Goal: Task Accomplishment & Management: Manage account settings

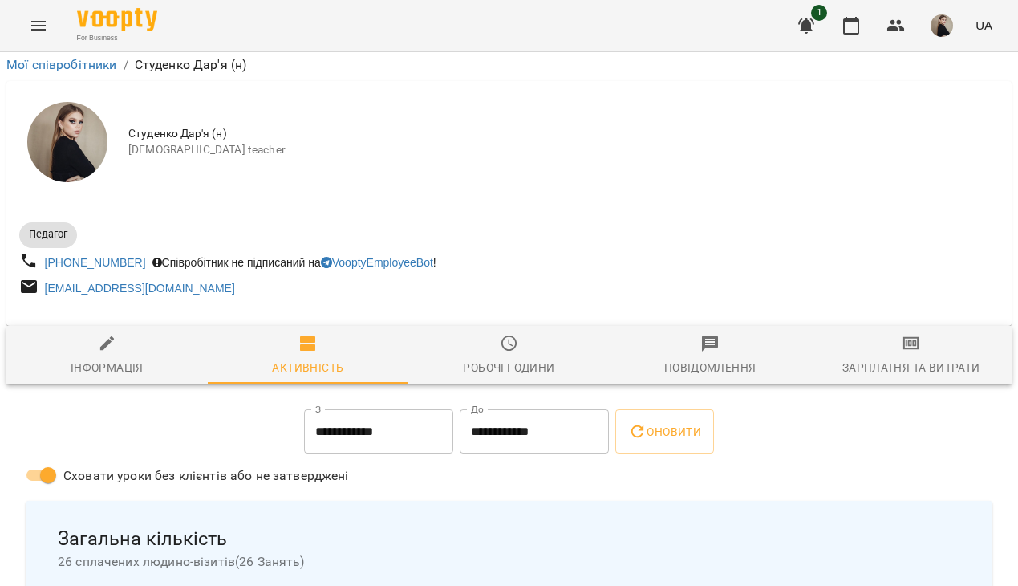
scroll to position [129, 0]
click at [34, 28] on icon "Menu" at bounding box center [38, 25] width 19 height 19
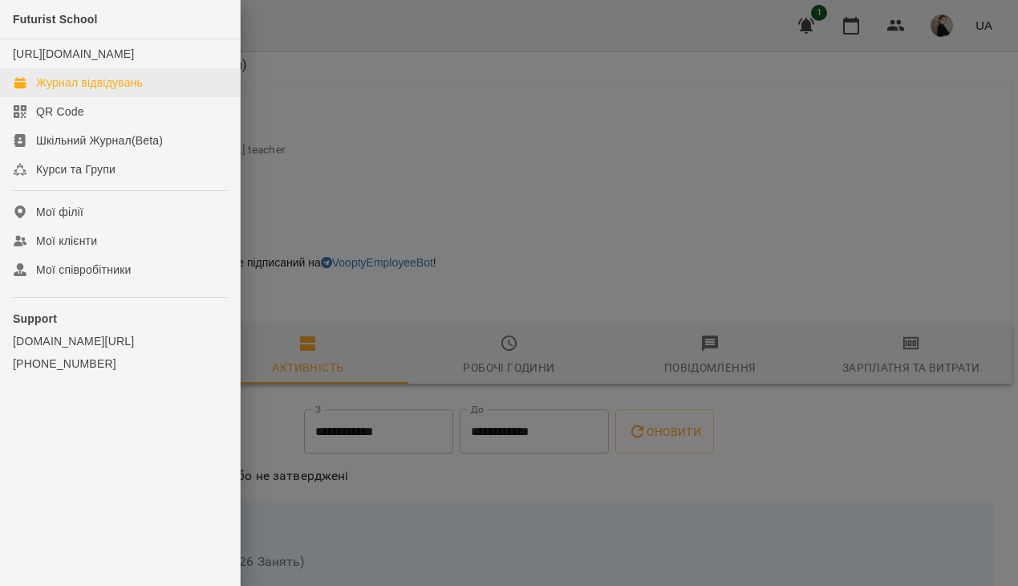
click at [82, 91] on div "Журнал відвідувань" at bounding box center [89, 83] width 107 height 16
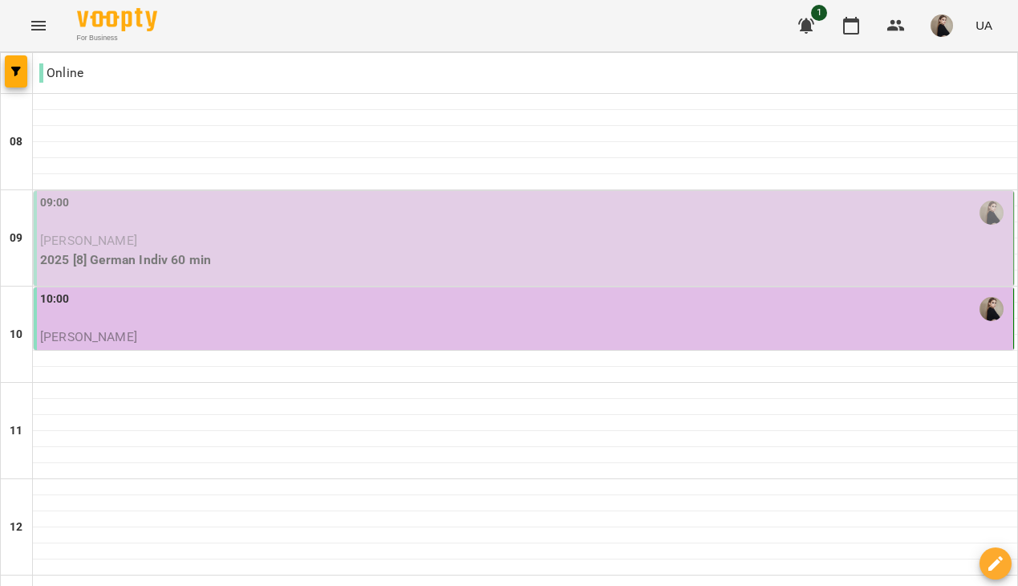
click at [213, 234] on p "[PERSON_NAME]" at bounding box center [525, 240] width 970 height 19
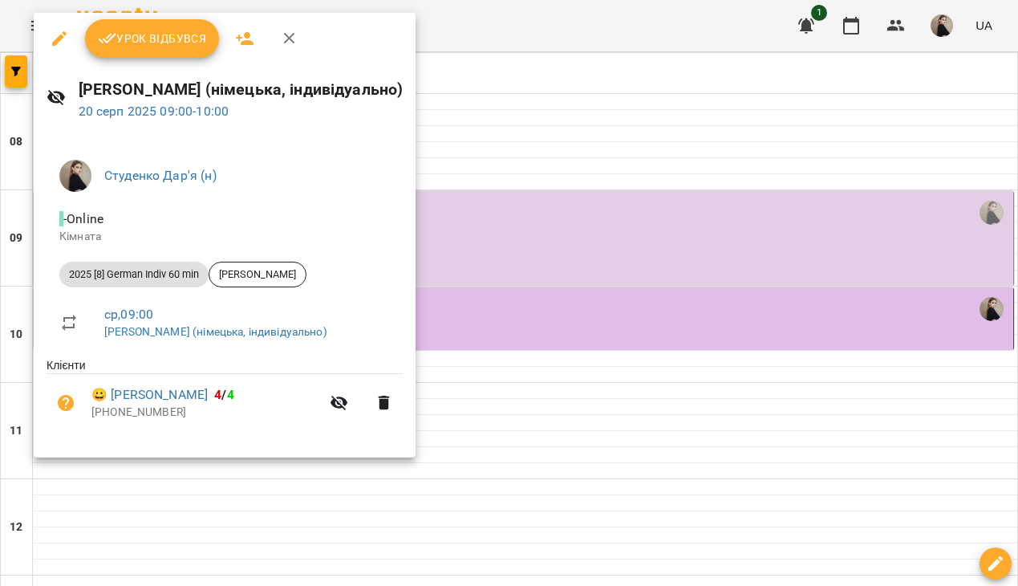
click at [134, 54] on button "Урок відбувся" at bounding box center [152, 38] width 135 height 39
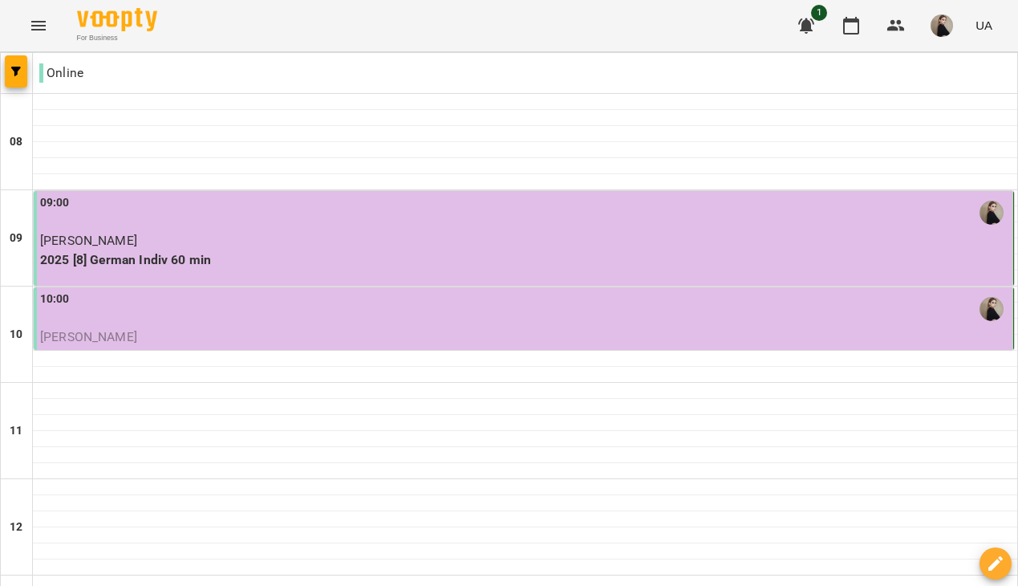
click at [137, 338] on span "[PERSON_NAME]" at bounding box center [88, 336] width 97 height 15
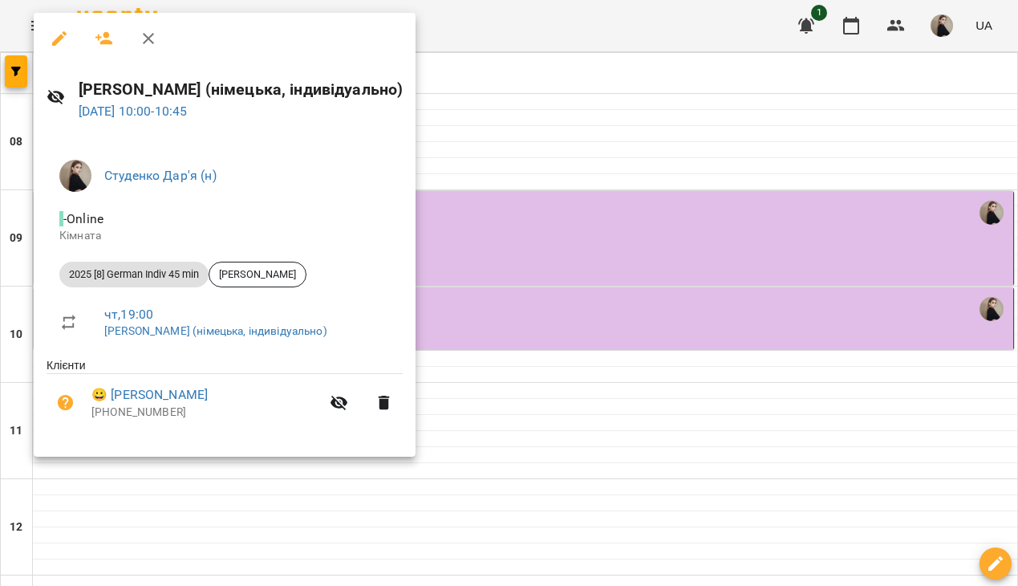
click at [505, 151] on div at bounding box center [509, 293] width 1018 height 586
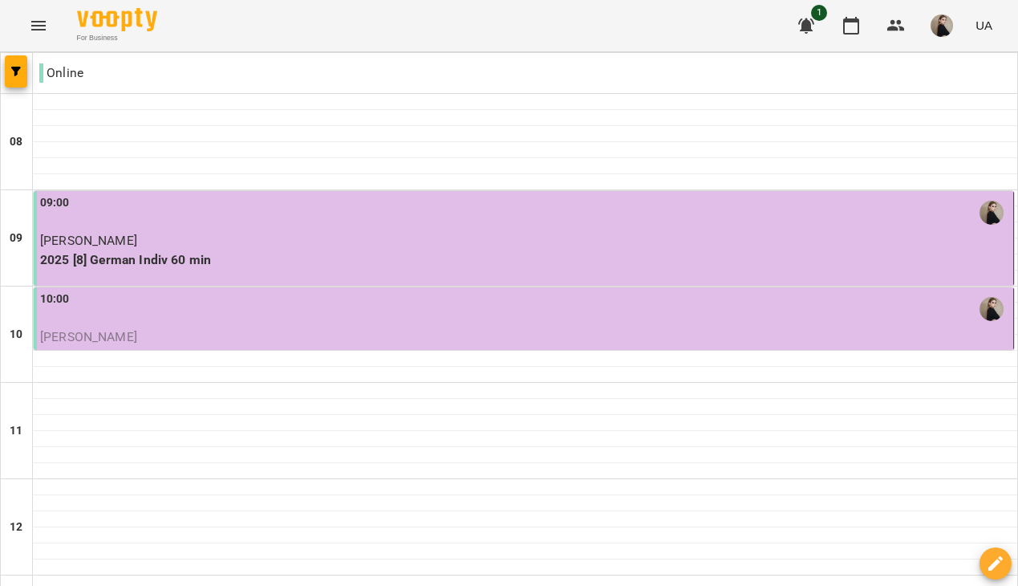
click at [278, 332] on p "[PERSON_NAME]" at bounding box center [525, 336] width 970 height 19
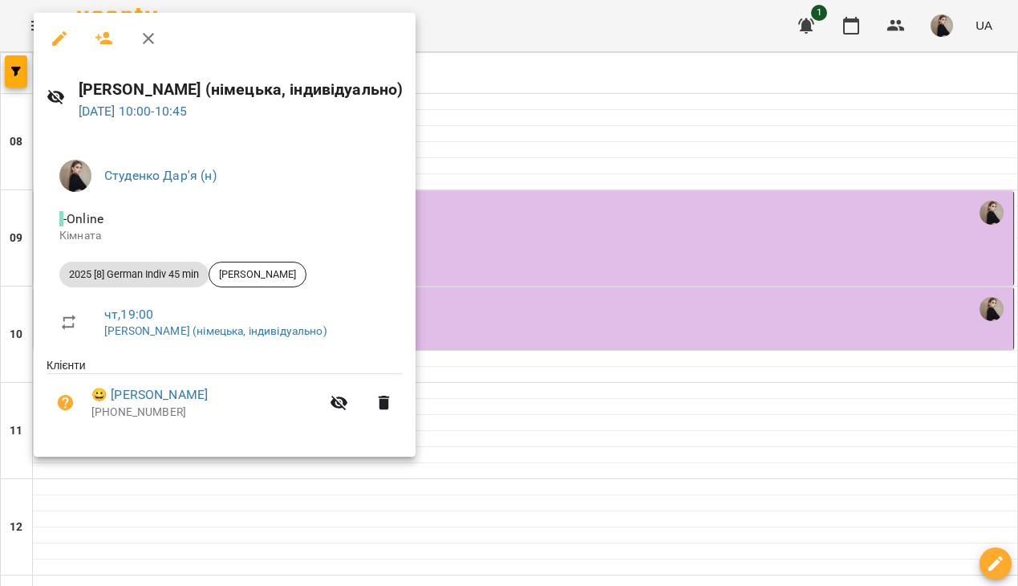
click at [497, 241] on div at bounding box center [509, 293] width 1018 height 586
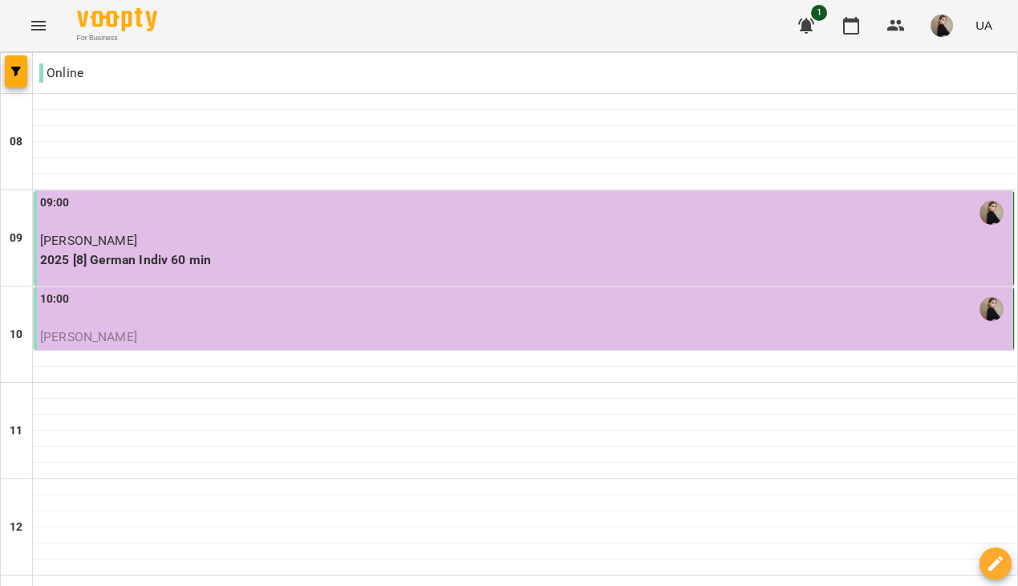
scroll to position [1053, 0]
